Goal: Information Seeking & Learning: Understand process/instructions

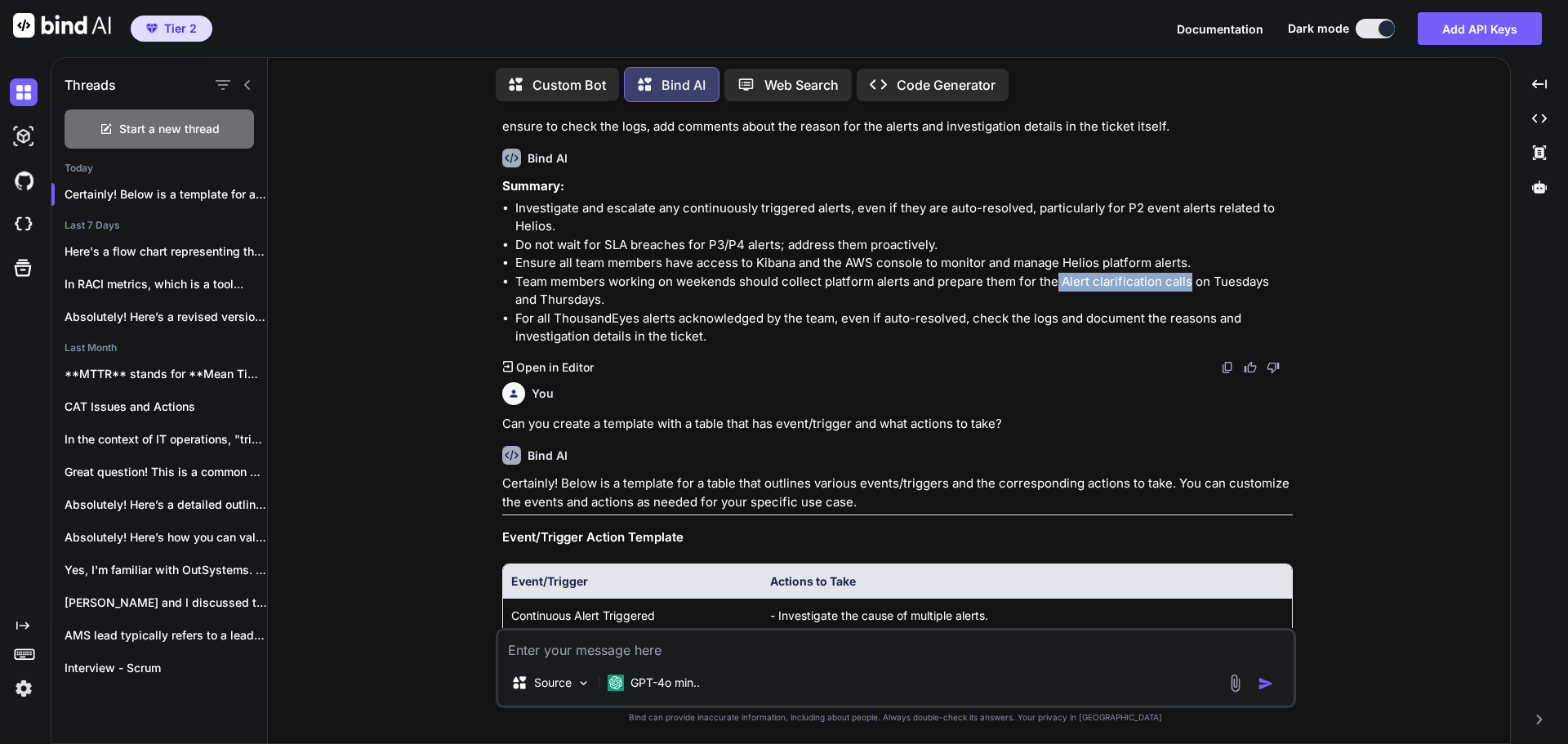
scroll to position [1478, 0]
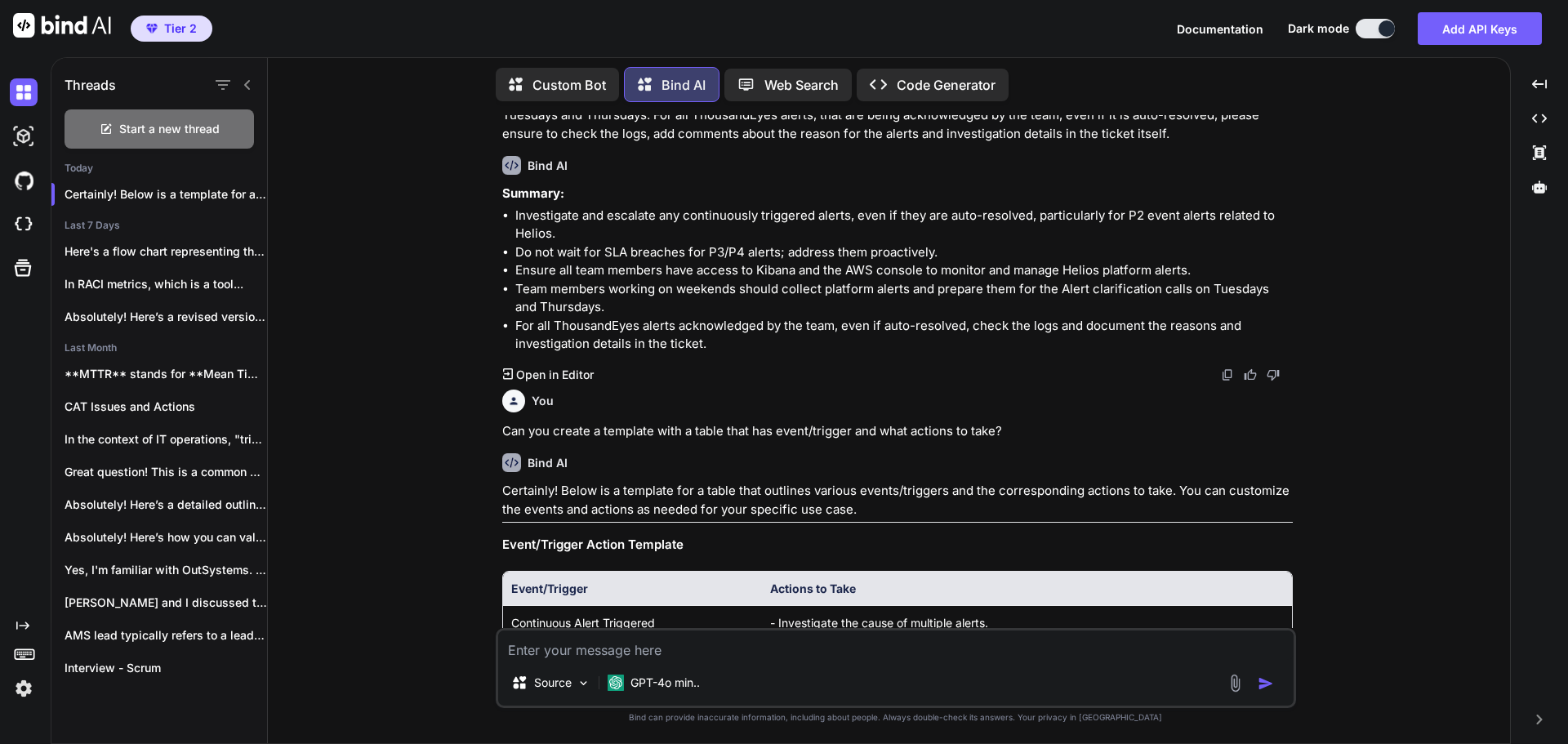
click at [1045, 383] on div "Created with Pixso. Open in Editor" at bounding box center [897, 375] width 791 height 17
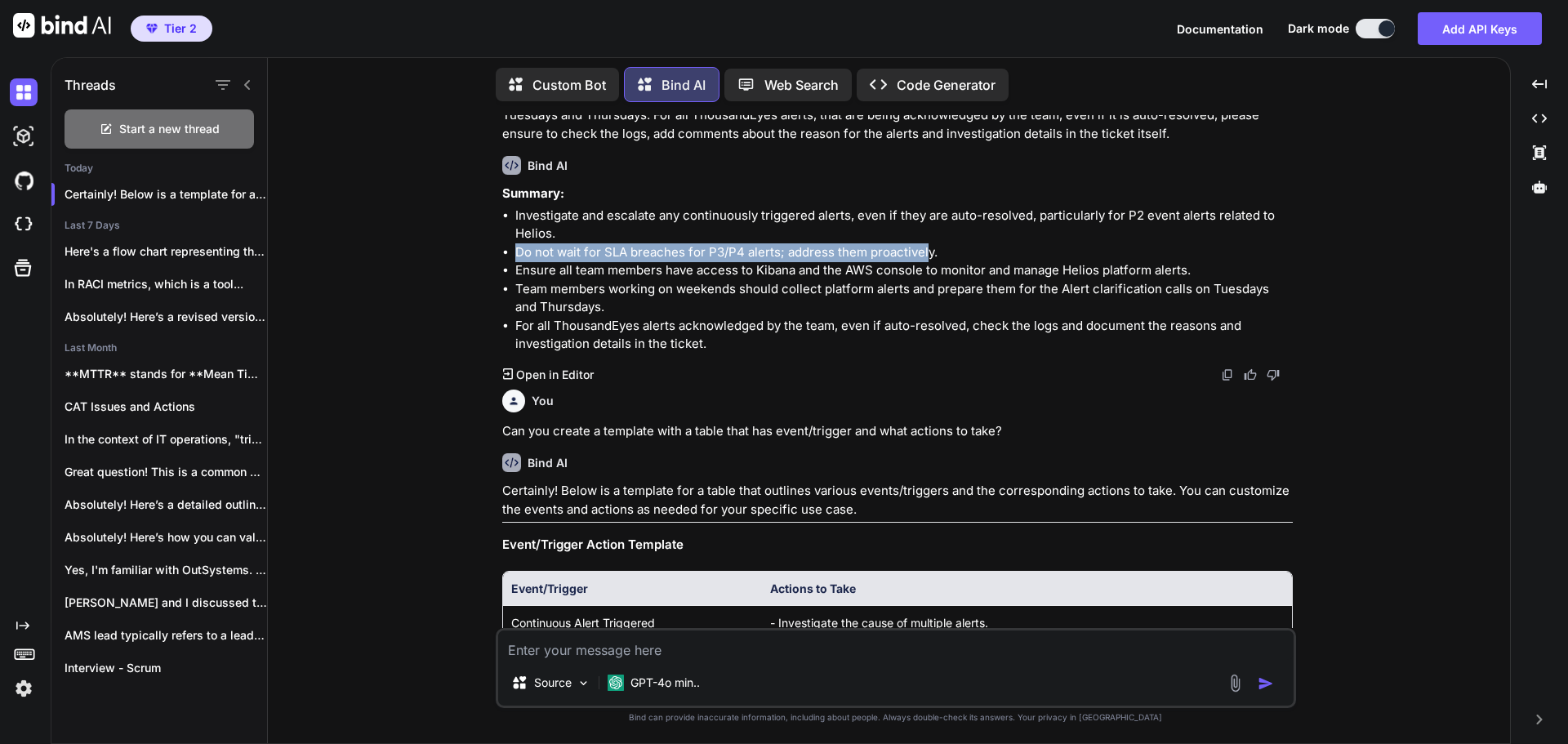
drag, startPoint x: 516, startPoint y: 258, endPoint x: 926, endPoint y: 260, distance: 410.0
click at [926, 260] on li "Do not wait for SLA breaches for P3/P4 alerts; address them proactively." at bounding box center [904, 253] width 777 height 19
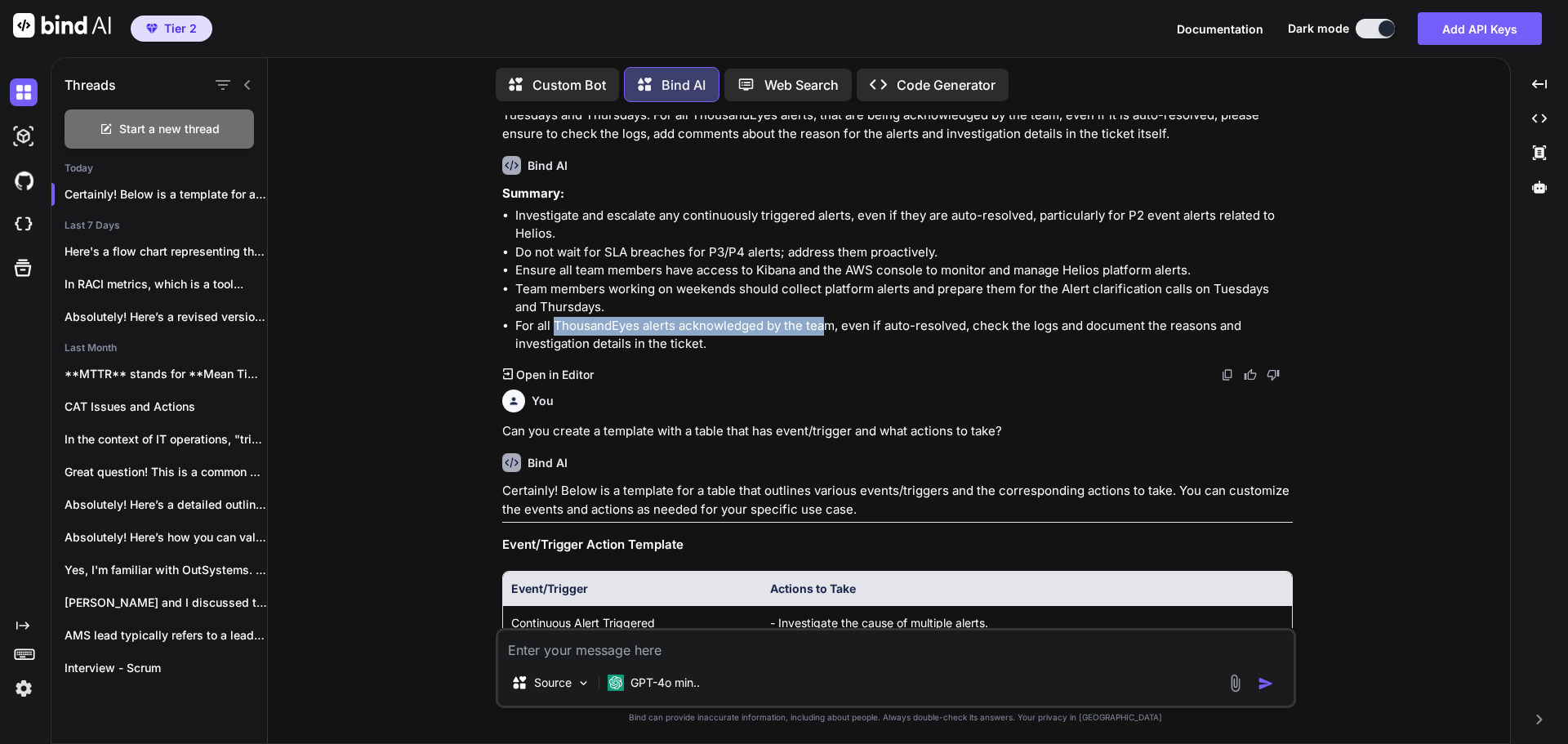
drag, startPoint x: 553, startPoint y: 333, endPoint x: 826, endPoint y: 336, distance: 273.0
click at [826, 336] on li "For all ThousandEyes alerts acknowledged by the team, even if auto-resolved, ch…" at bounding box center [904, 335] width 777 height 37
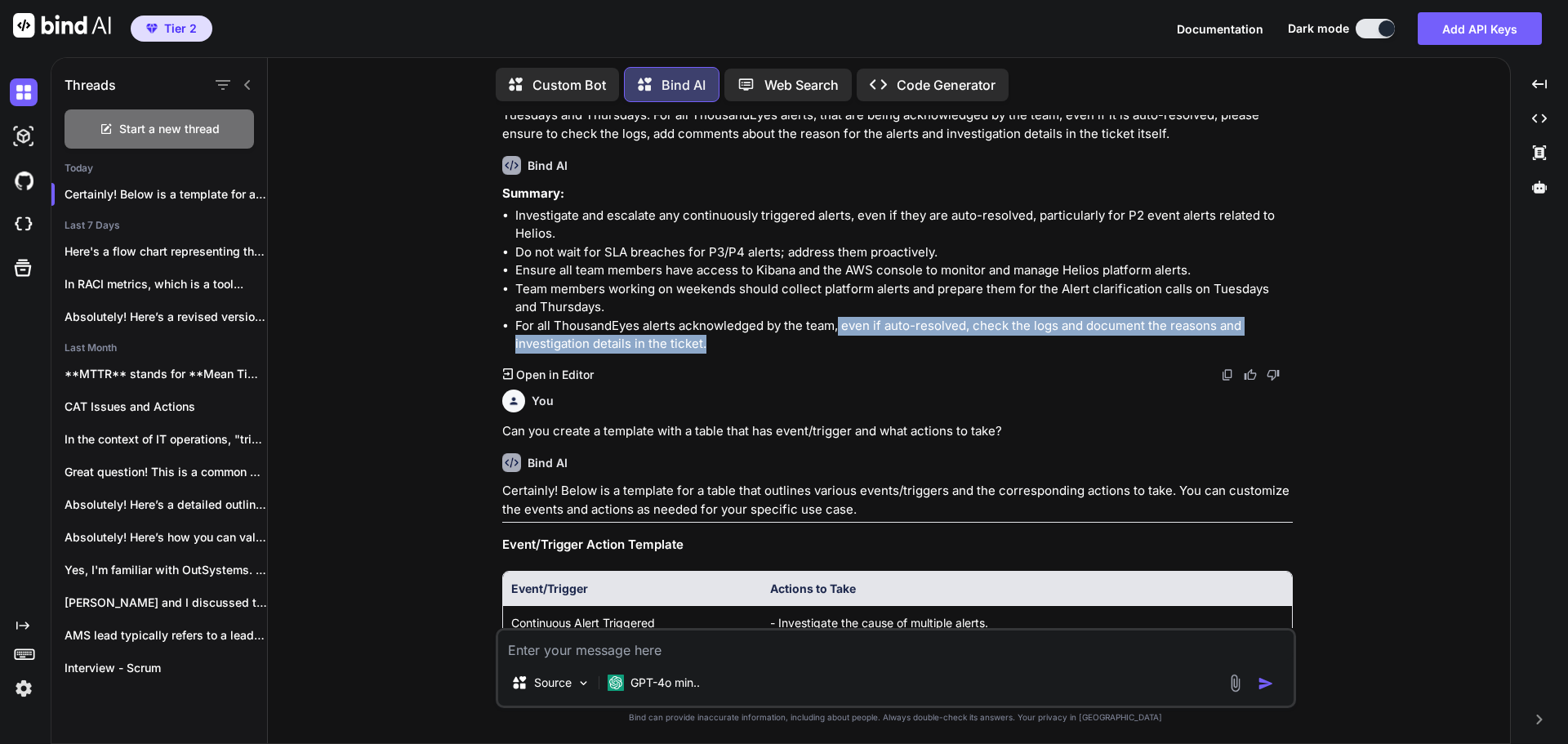
drag, startPoint x: 836, startPoint y: 332, endPoint x: 1247, endPoint y: 343, distance: 411.1
click at [1247, 343] on li "For all ThousandEyes alerts acknowledged by the team, even if auto-resolved, ch…" at bounding box center [904, 335] width 777 height 37
click at [793, 354] on li "For all ThousandEyes alerts acknowledged by the team, even if auto-resolved, ch…" at bounding box center [904, 335] width 777 height 37
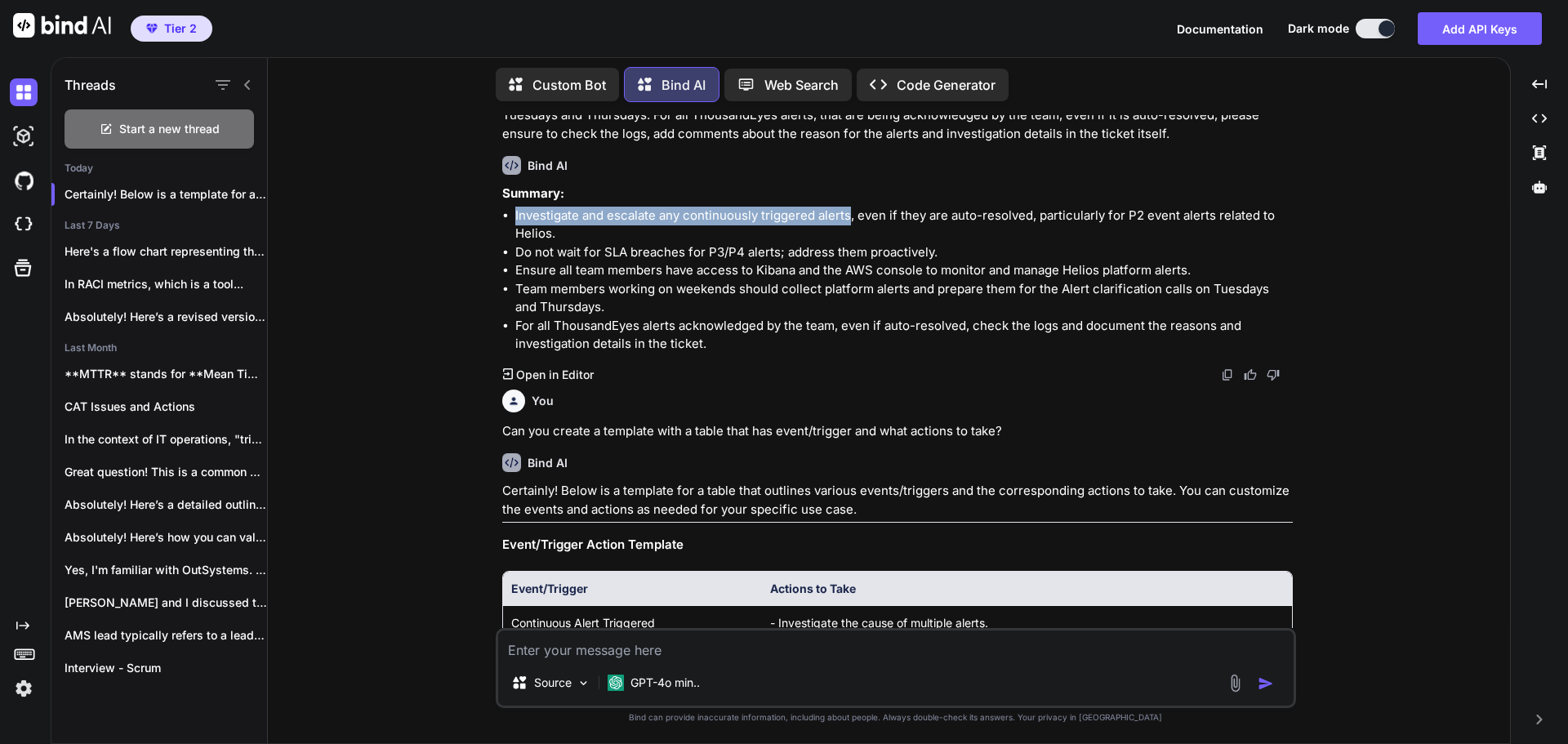
drag, startPoint x: 516, startPoint y: 220, endPoint x: 850, endPoint y: 228, distance: 334.1
click at [850, 228] on li "Investigate and escalate any continuously triggered alerts, even if they are au…" at bounding box center [904, 225] width 777 height 37
click at [896, 223] on li "Investigate and escalate any continuously triggered alerts, even if they are au…" at bounding box center [904, 225] width 777 height 37
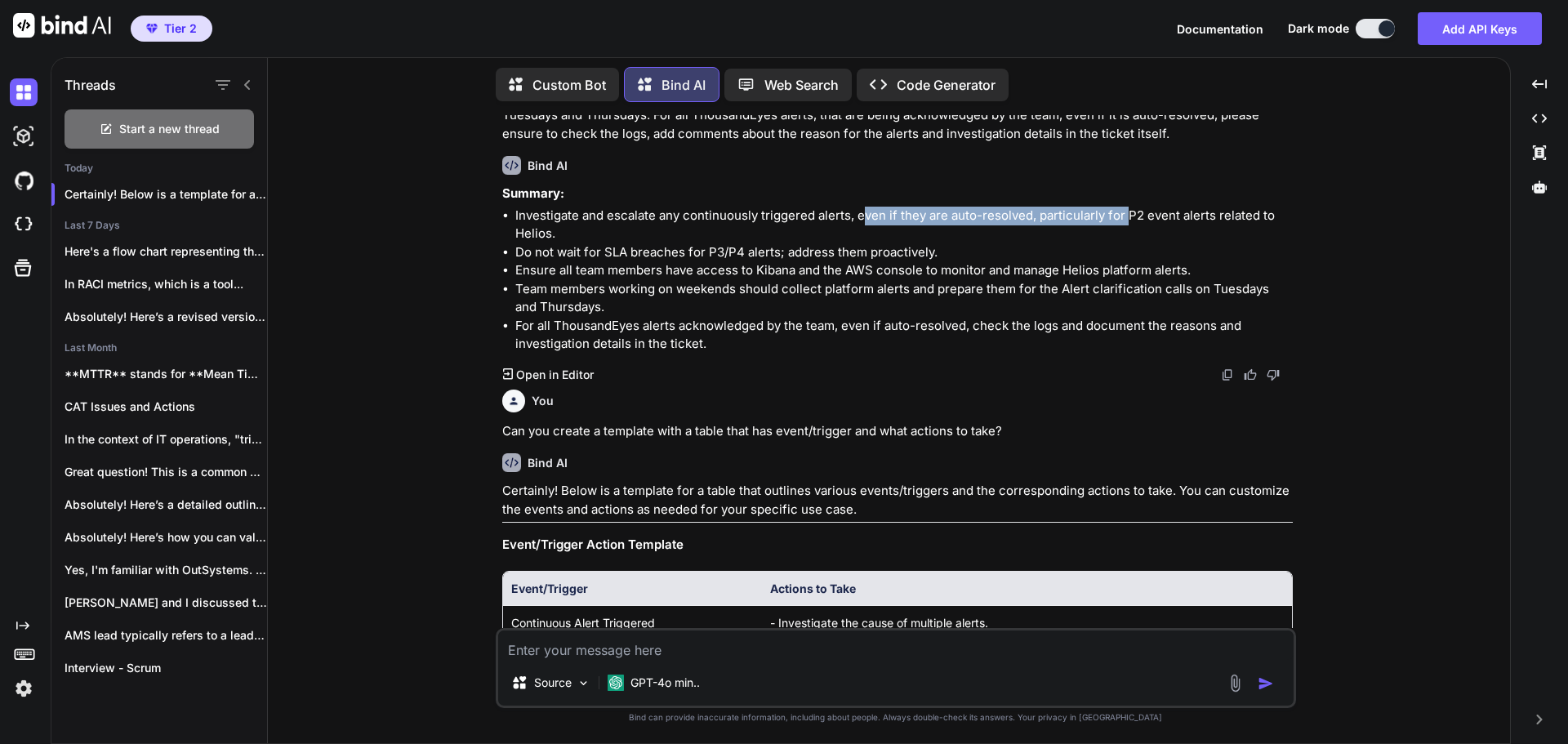
drag, startPoint x: 865, startPoint y: 224, endPoint x: 1123, endPoint y: 228, distance: 258.0
click at [1123, 228] on li "Investigate and escalate any continuously triggered alerts, even if they are au…" at bounding box center [904, 225] width 777 height 37
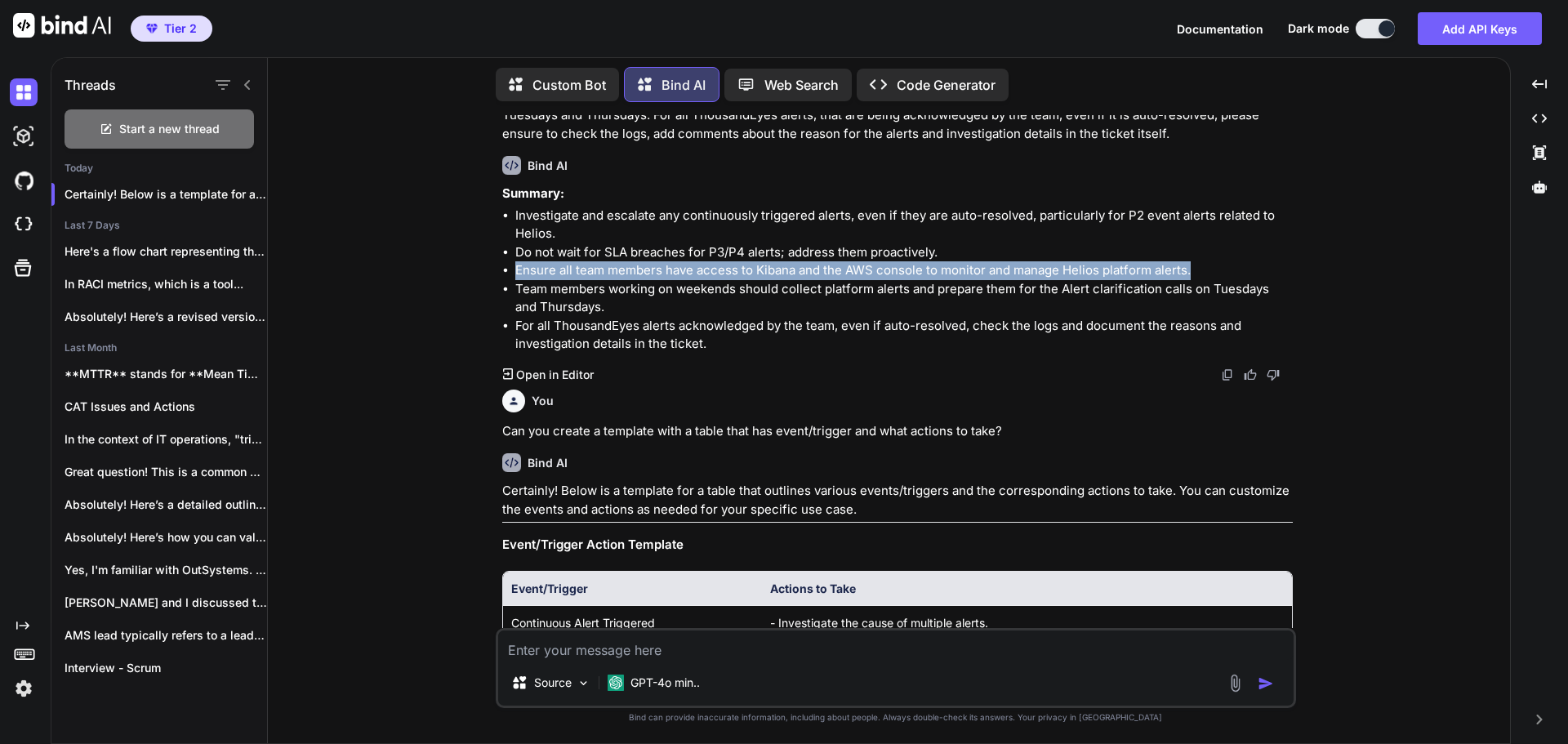
drag, startPoint x: 516, startPoint y: 281, endPoint x: 1194, endPoint y: 285, distance: 678.0
click at [1194, 281] on li "Ensure all team members have access to Kibana and the AWS console to monitor an…" at bounding box center [904, 270] width 777 height 19
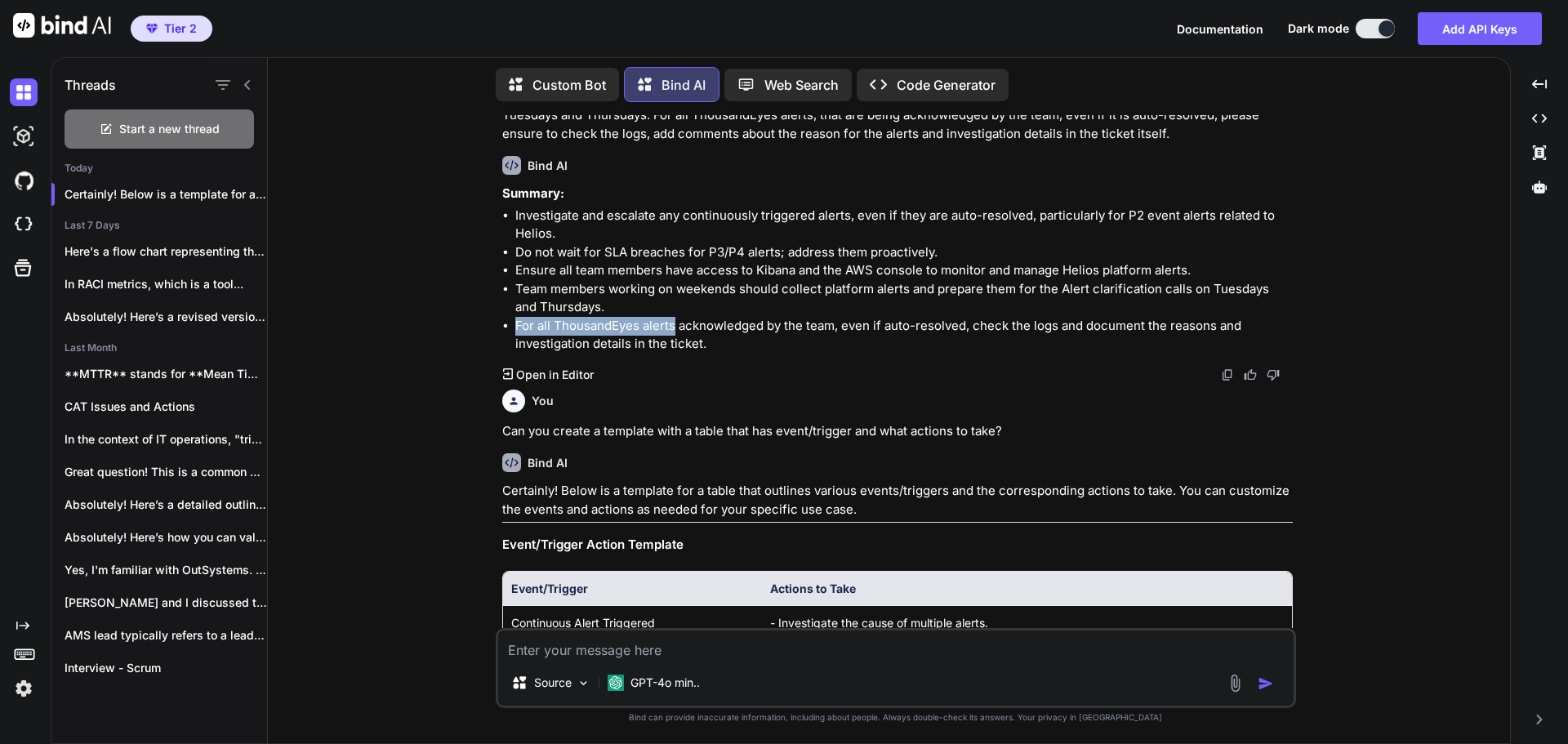
drag, startPoint x: 512, startPoint y: 331, endPoint x: 675, endPoint y: 335, distance: 163.0
click at [675, 335] on ul "Investigate and escalate any continuously triggered alerts, even if they are au…" at bounding box center [897, 280] width 791 height 147
click at [764, 341] on li "For all ThousandEyes alerts acknowledged by the team, even if auto-resolved, ch…" at bounding box center [904, 335] width 777 height 37
drag, startPoint x: 680, startPoint y: 329, endPoint x: 842, endPoint y: 332, distance: 162.0
click at [842, 332] on li "For all ThousandEyes alerts acknowledged by the team, even if auto-resolved, ch…" at bounding box center [904, 335] width 777 height 37
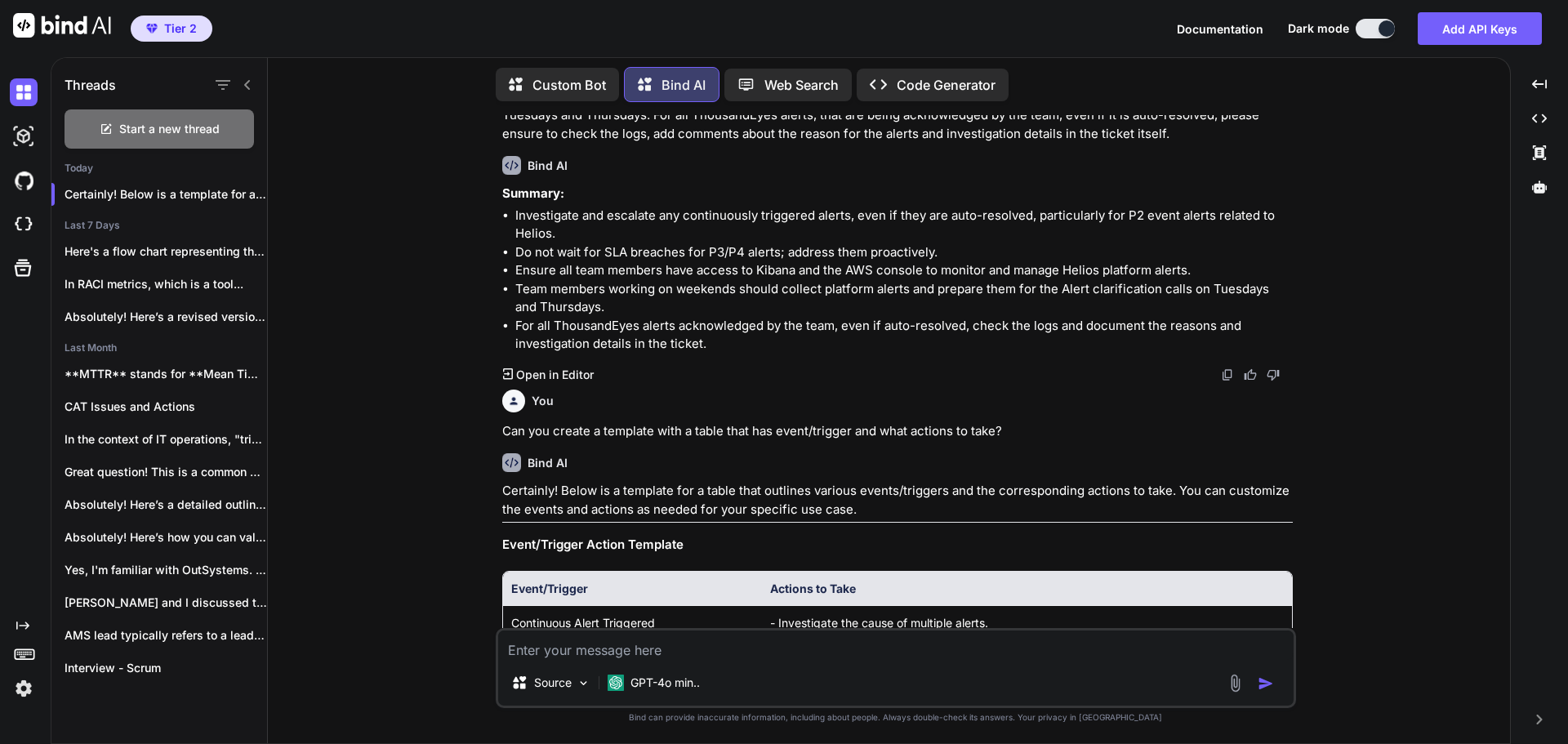
click at [974, 354] on li "For all ThousandEyes alerts acknowledged by the team, even if auto-resolved, ch…" at bounding box center [904, 335] width 777 height 37
drag, startPoint x: 867, startPoint y: 333, endPoint x: 962, endPoint y: 333, distance: 95.0
click at [962, 333] on li "For all ThousandEyes alerts acknowledged by the team, even if auto-resolved, ch…" at bounding box center [904, 335] width 777 height 37
click at [1071, 391] on div "You Can you create a template with a table that has event/trigger and what acti…" at bounding box center [897, 411] width 791 height 58
drag, startPoint x: 976, startPoint y: 333, endPoint x: 1226, endPoint y: 337, distance: 250.0
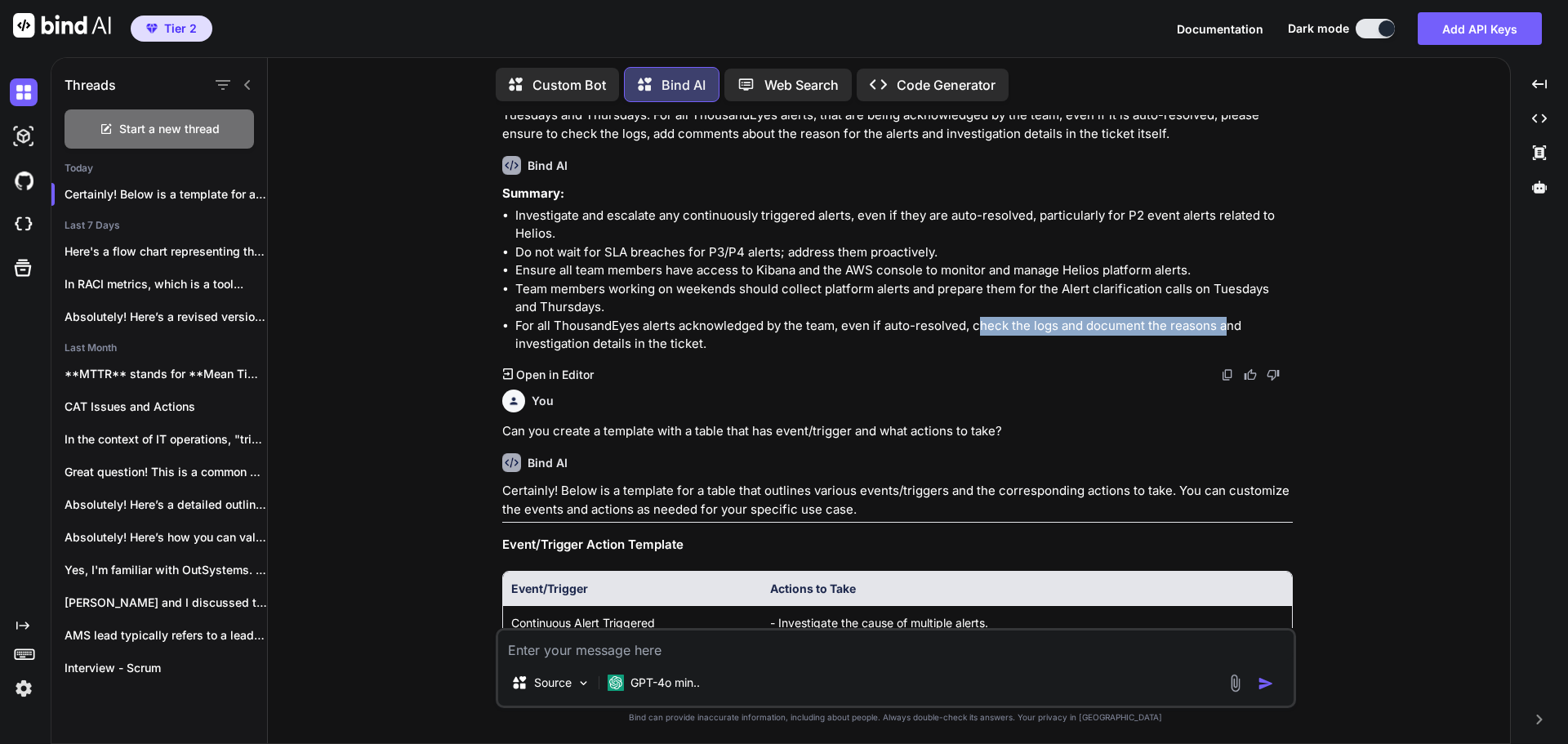
click at [1226, 337] on li "For all ThousandEyes alerts acknowledged by the team, even if auto-resolved, ch…" at bounding box center [904, 335] width 777 height 37
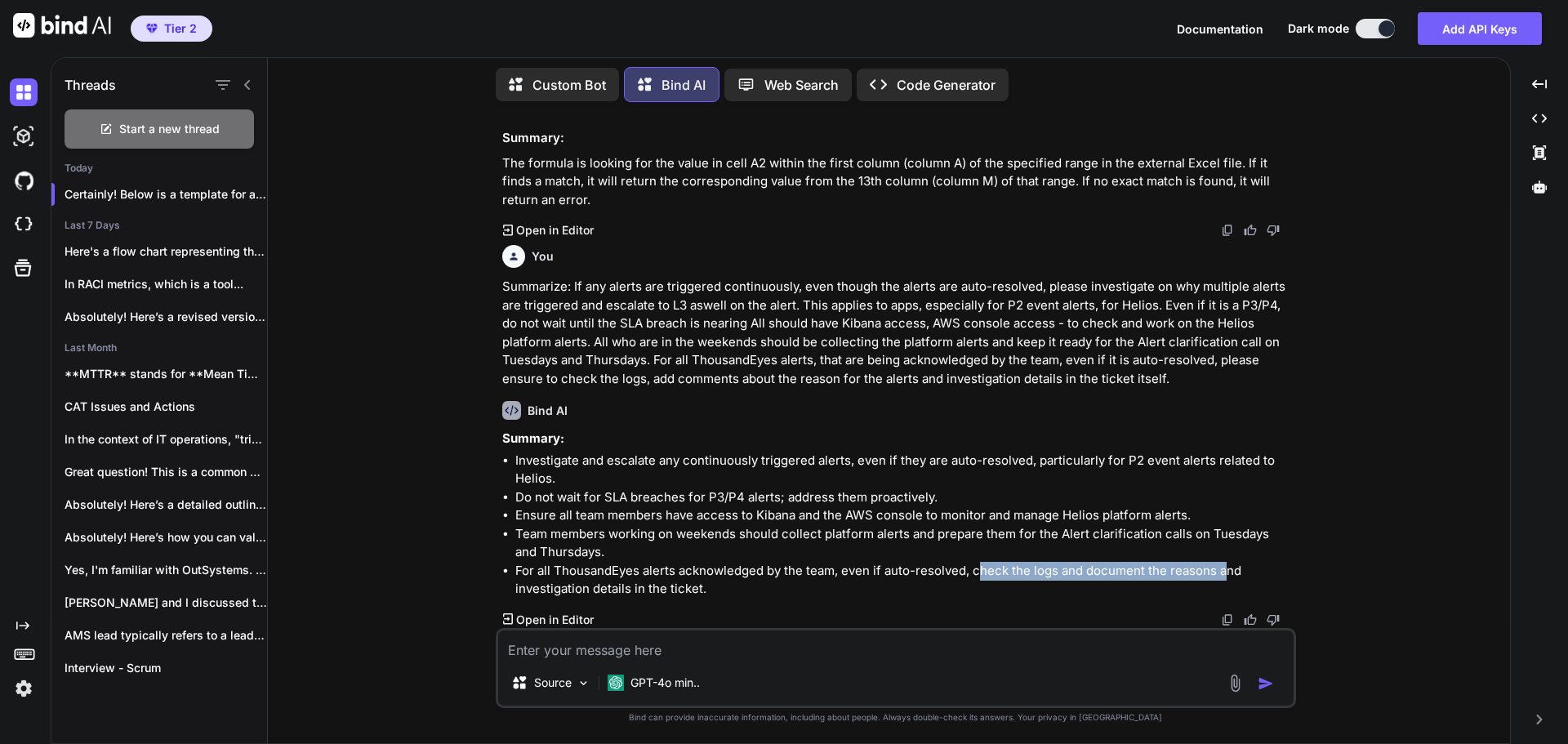
scroll to position [1315, 0]
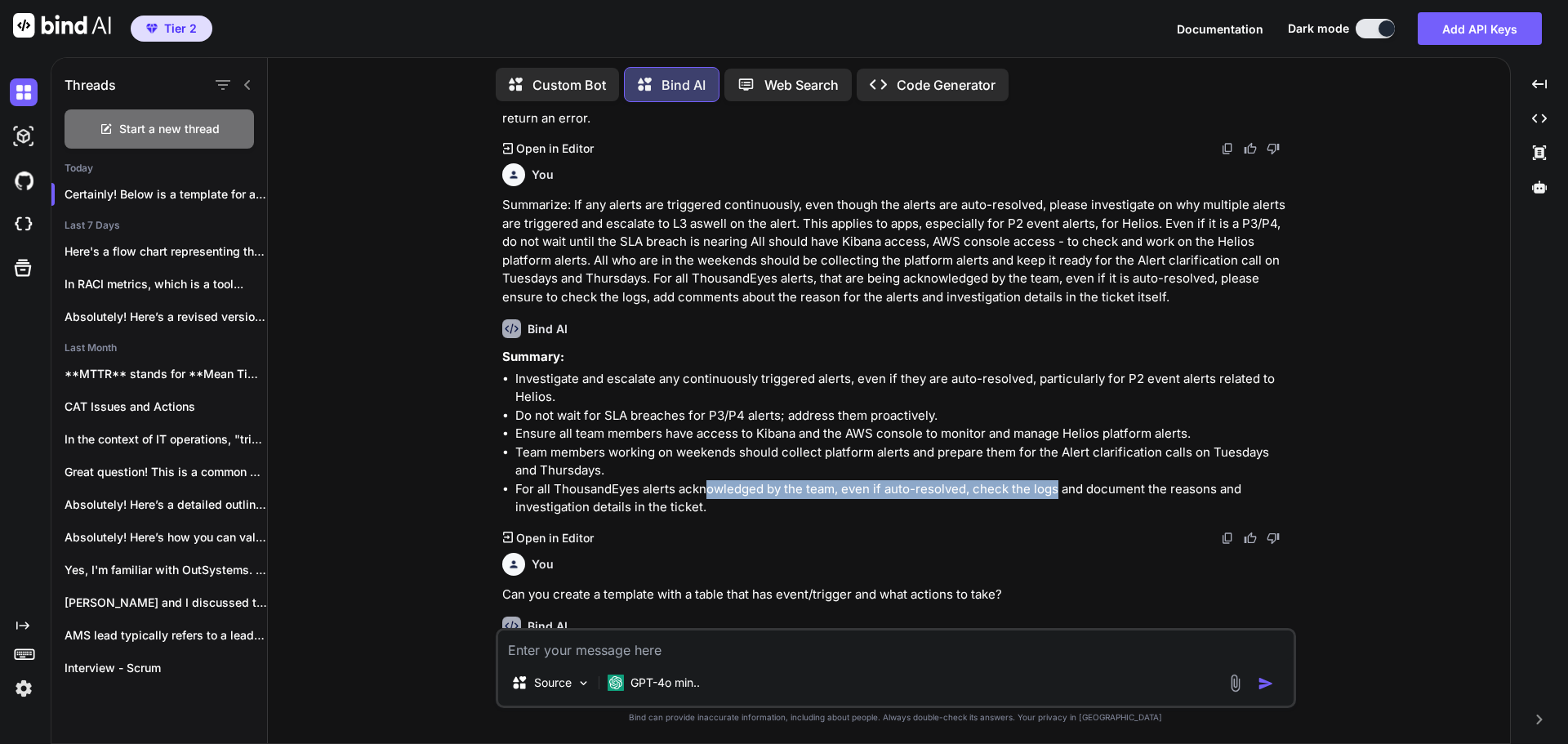
drag, startPoint x: 708, startPoint y: 496, endPoint x: 1054, endPoint y: 497, distance: 346.0
click at [1054, 497] on li "For all ThousandEyes alerts acknowledged by the team, even if auto-resolved, ch…" at bounding box center [904, 499] width 777 height 37
click at [1046, 497] on li "For all ThousandEyes alerts acknowledged by the team, even if auto-resolved, ch…" at bounding box center [904, 499] width 777 height 37
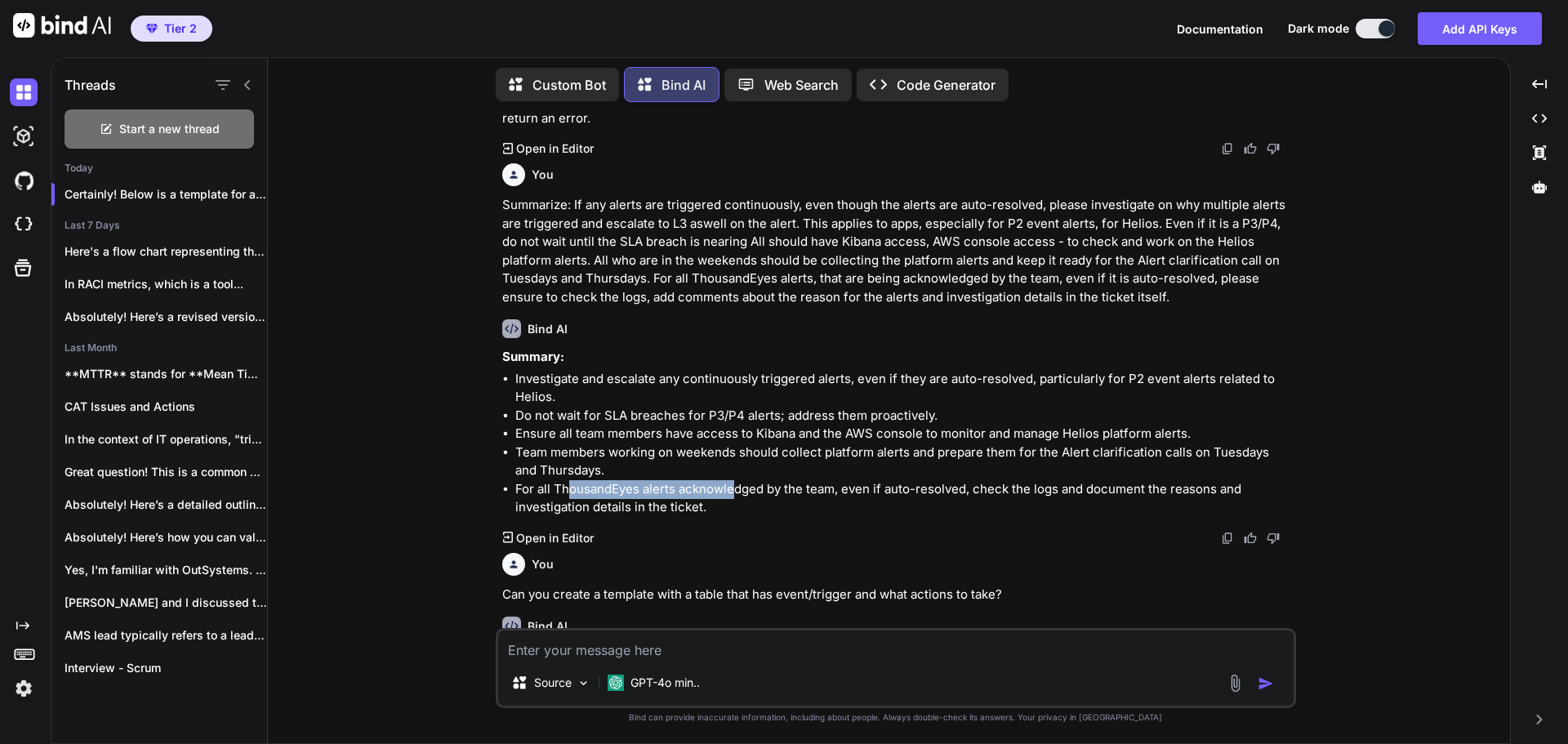
drag, startPoint x: 569, startPoint y: 494, endPoint x: 730, endPoint y: 496, distance: 161.0
click at [730, 496] on li "For all ThousandEyes alerts acknowledged by the team, even if auto-resolved, ch…" at bounding box center [904, 499] width 777 height 37
click at [742, 517] on li "For all ThousandEyes alerts acknowledged by the team, even if auto-resolved, ch…" at bounding box center [904, 499] width 777 height 37
drag, startPoint x: 555, startPoint y: 494, endPoint x: 813, endPoint y: 497, distance: 258.0
click at [813, 497] on li "For all ThousandEyes alerts acknowledged by the team, even if auto-resolved, ch…" at bounding box center [904, 499] width 777 height 37
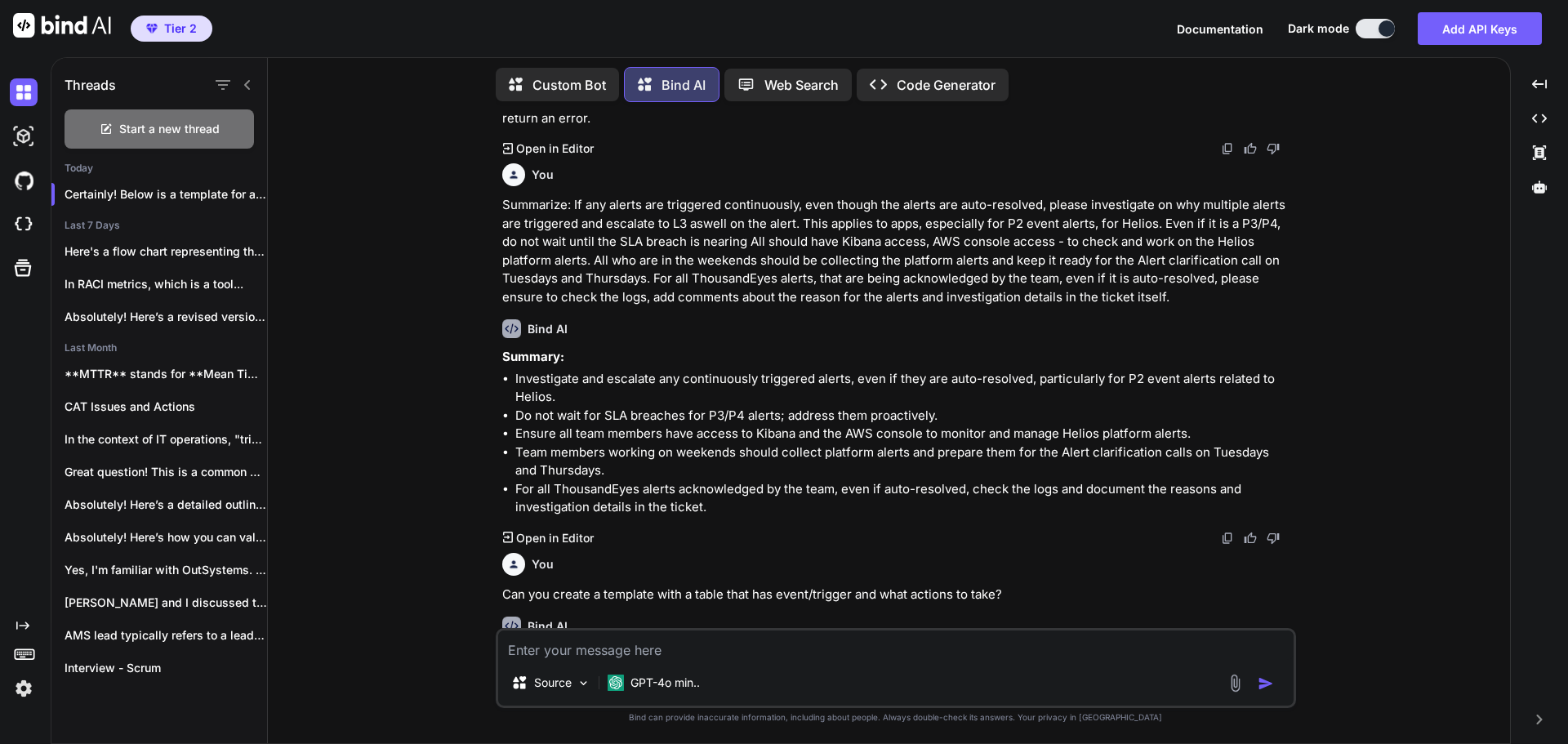
click at [828, 546] on div "Created with Pixso. Open in Editor" at bounding box center [897, 539] width 791 height 17
drag, startPoint x: 837, startPoint y: 497, endPoint x: 960, endPoint y: 496, distance: 123.0
click at [960, 496] on li "For all ThousandEyes alerts acknowledged by the team, even if auto-resolved, ch…" at bounding box center [904, 499] width 777 height 37
click at [977, 513] on li "For all ThousandEyes alerts acknowledged by the team, even if auto-resolved, ch…" at bounding box center [904, 499] width 777 height 37
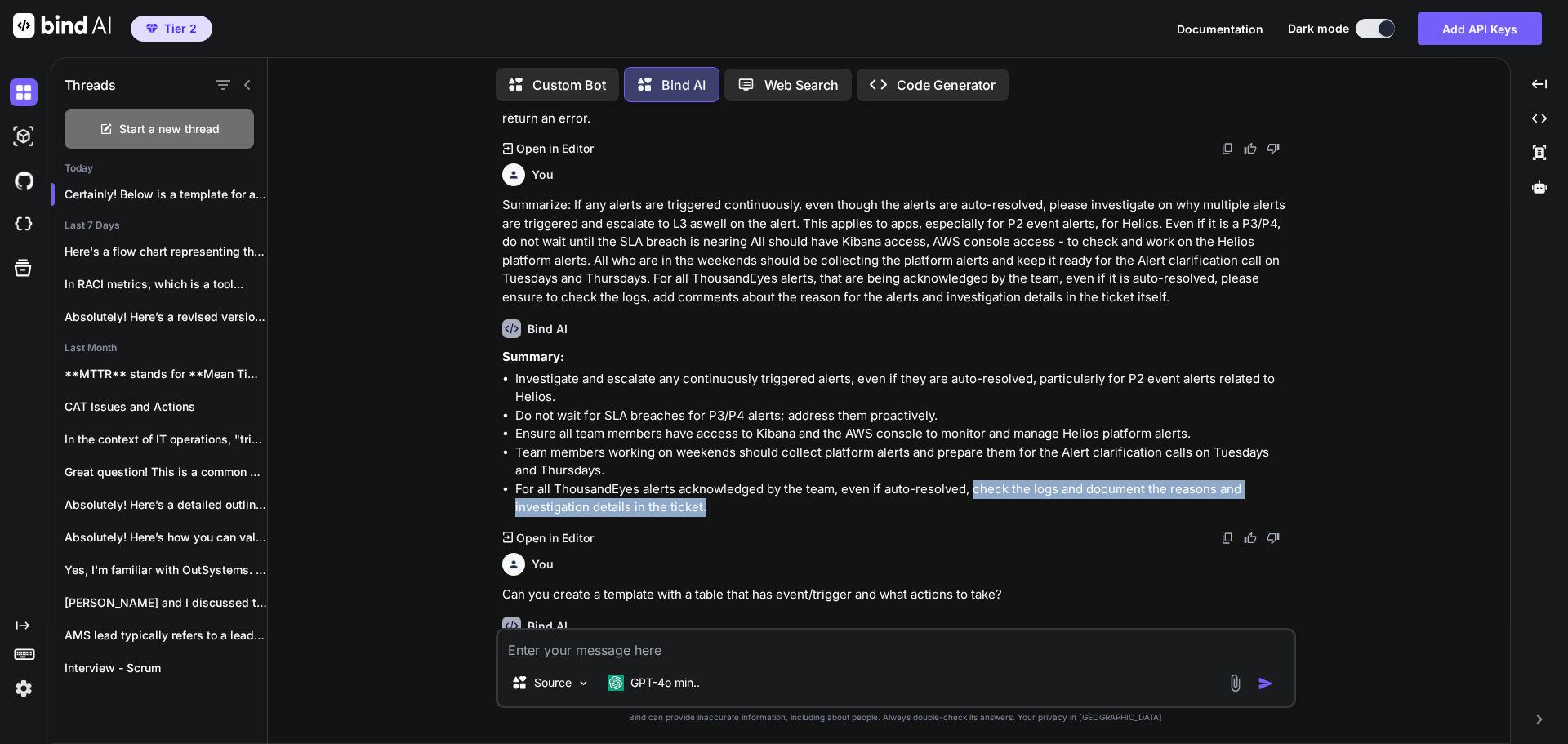
drag, startPoint x: 973, startPoint y: 499, endPoint x: 1105, endPoint y: 506, distance: 132.2
click at [1105, 506] on li "For all ThousandEyes alerts acknowledged by the team, even if auto-resolved, ch…" at bounding box center [904, 499] width 777 height 37
click at [797, 505] on li "For all ThousandEyes alerts acknowledged by the team, even if auto-resolved, ch…" at bounding box center [904, 499] width 777 height 37
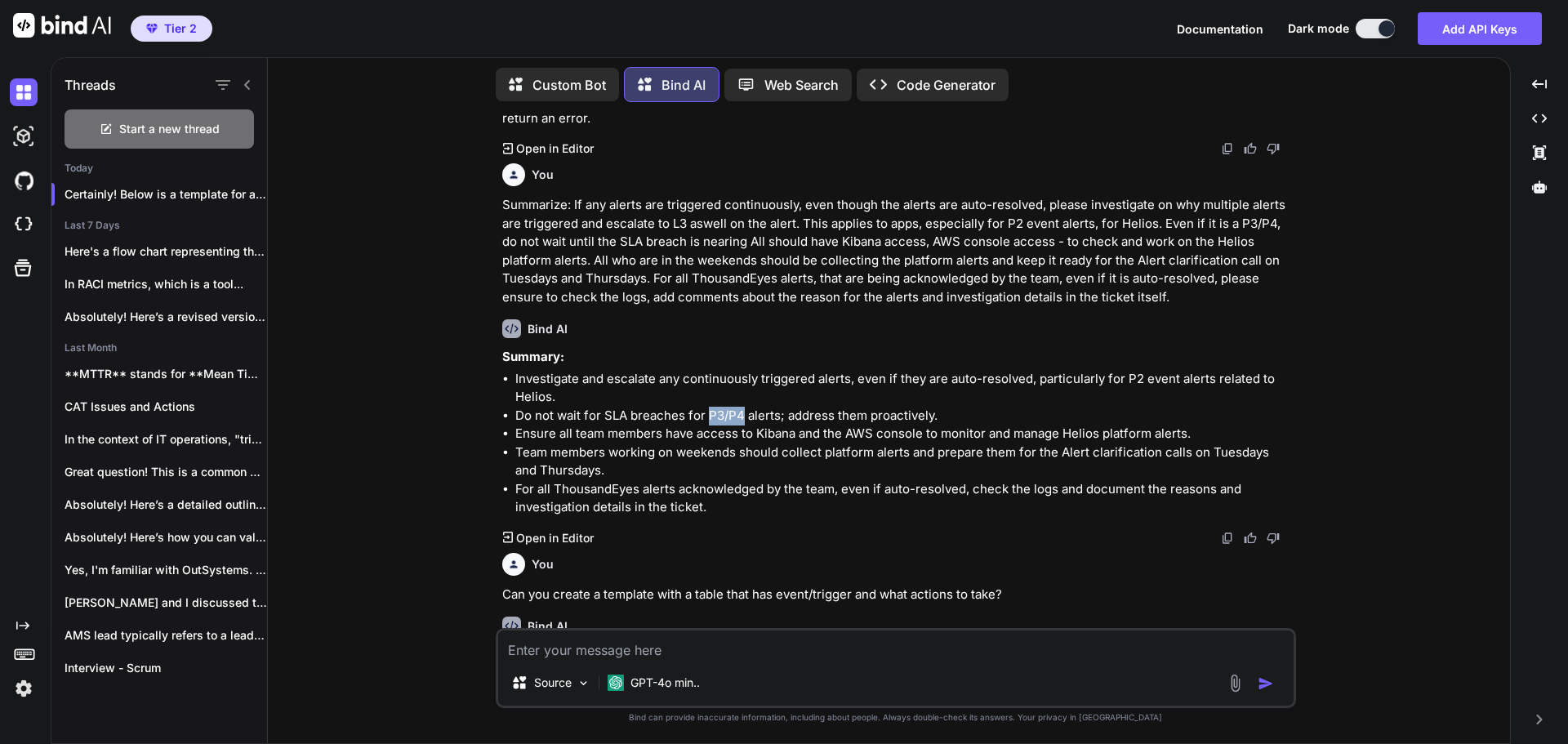
drag, startPoint x: 707, startPoint y: 422, endPoint x: 744, endPoint y: 418, distance: 37.2
click at [744, 418] on li "Do not wait for SLA breaches for P3/P4 alerts; address them proactively." at bounding box center [904, 416] width 777 height 19
drag, startPoint x: 1051, startPoint y: 458, endPoint x: 1185, endPoint y: 463, distance: 134.1
click at [1185, 463] on li "Team members working on weekends should collect platform alerts and prepare the…" at bounding box center [904, 462] width 777 height 37
click at [1109, 468] on li "Team members working on weekends should collect platform alerts and prepare the…" at bounding box center [904, 462] width 777 height 37
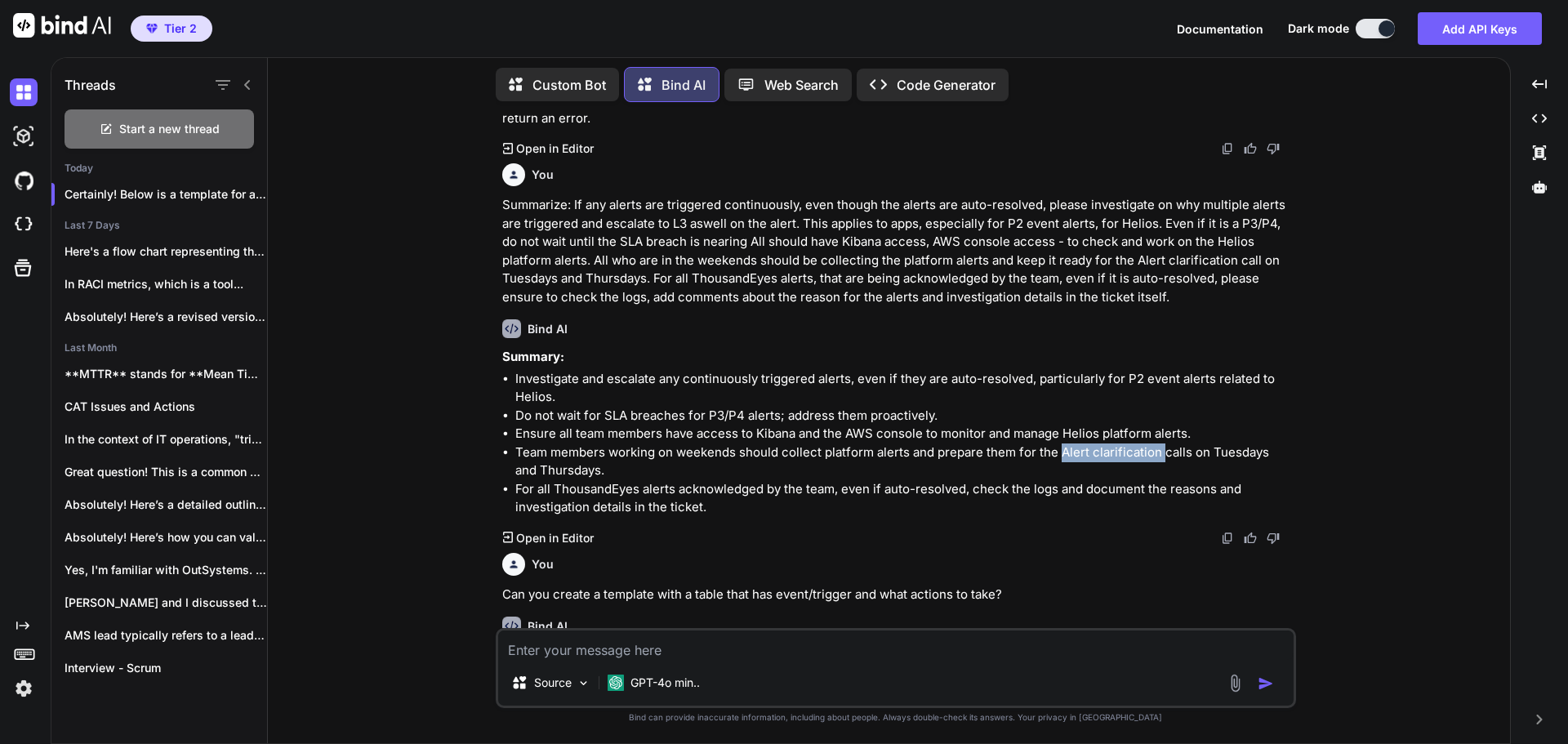
drag, startPoint x: 1056, startPoint y: 460, endPoint x: 1158, endPoint y: 465, distance: 102.1
click at [1158, 465] on li "Team members working on weekends should collect platform alerts and prepare the…" at bounding box center [904, 462] width 777 height 37
drag, startPoint x: 757, startPoint y: 440, endPoint x: 924, endPoint y: 443, distance: 167.0
click at [924, 443] on li "Ensure all team members have access to Kibana and the AWS console to monitor an…" at bounding box center [904, 434] width 777 height 19
copy li "Kibana and the AWS console"
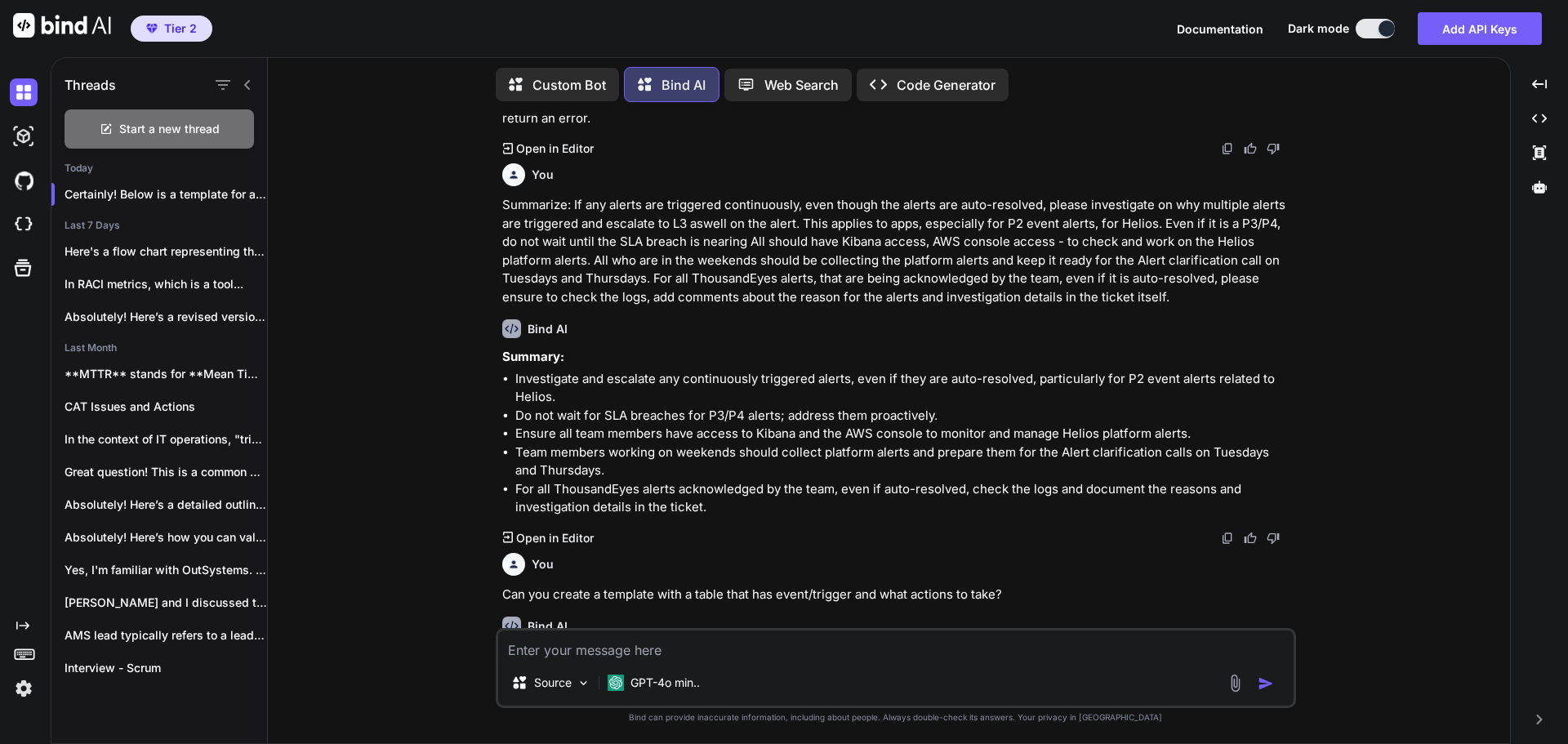
click at [612, 503] on li "For all ThousandEyes alerts acknowledged by the team, even if auto-resolved, ch…" at bounding box center [904, 499] width 777 height 37
drag, startPoint x: 907, startPoint y: 457, endPoint x: 820, endPoint y: 456, distance: 87.0
click at [820, 456] on li "Team members working on weekends should collect platform alerts and prepare the…" at bounding box center [904, 462] width 777 height 37
click at [1539, 530] on div "Created with Pixso. Created with Pixso. Created with Pixso. Created with Pixso." at bounding box center [1539, 407] width 44 height 673
